Goal: Task Accomplishment & Management: Use online tool/utility

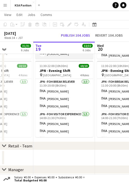
scroll to position [310, 0]
